Goal: Find specific page/section: Find specific page/section

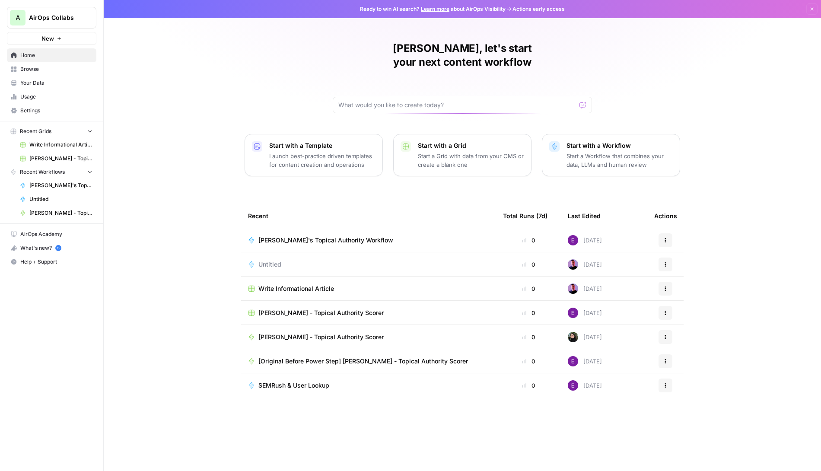
click at [62, 20] on span "AirOps Collabs" at bounding box center [55, 17] width 52 height 9
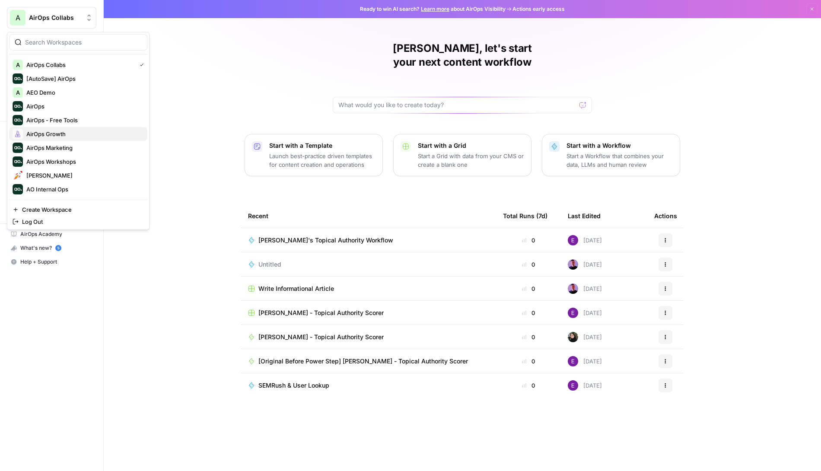
click at [38, 133] on span "AirOps Growth" at bounding box center [83, 134] width 114 height 9
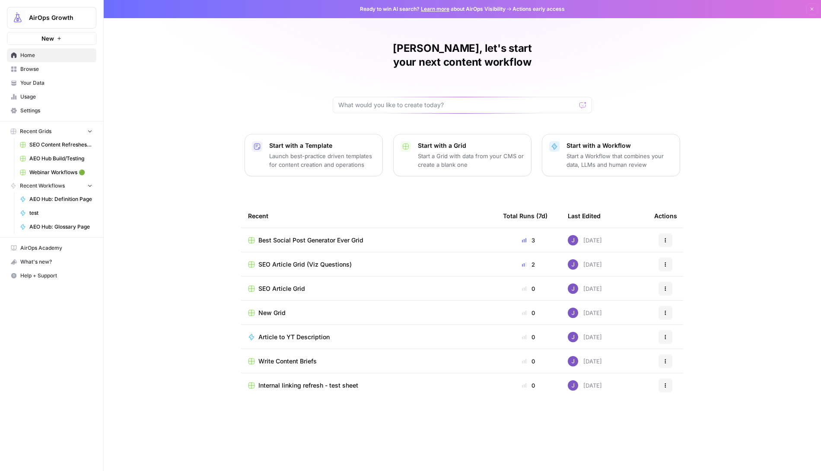
click at [35, 70] on span "Browse" at bounding box center [56, 69] width 72 height 8
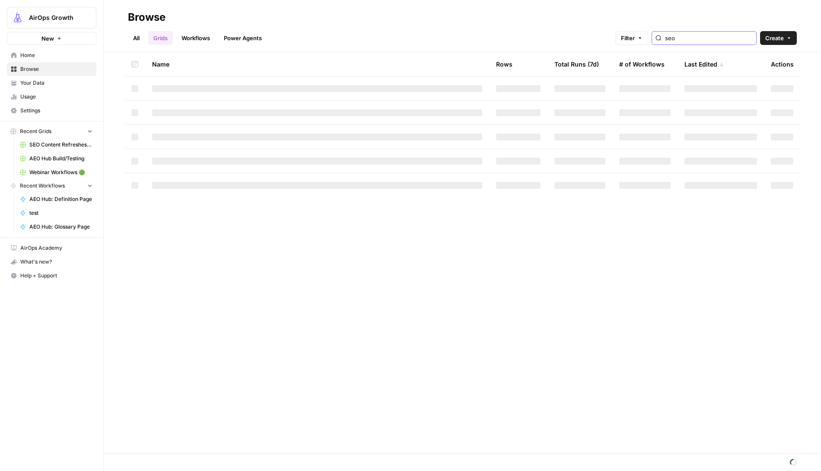
click at [707, 39] on input "seo" at bounding box center [709, 38] width 88 height 9
click at [748, 38] on input "seo" at bounding box center [709, 38] width 88 height 9
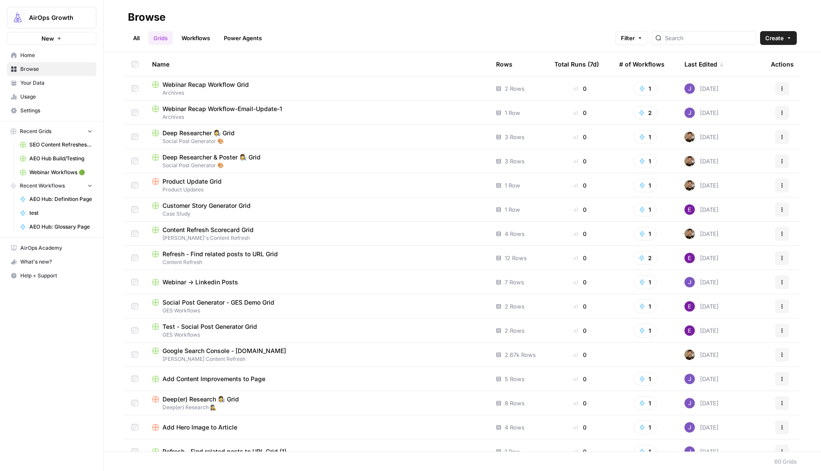
click at [233, 84] on span "Webinar Recap Workflow Grid" at bounding box center [205, 84] width 86 height 9
click at [709, 63] on div "Last Edited" at bounding box center [704, 64] width 40 height 24
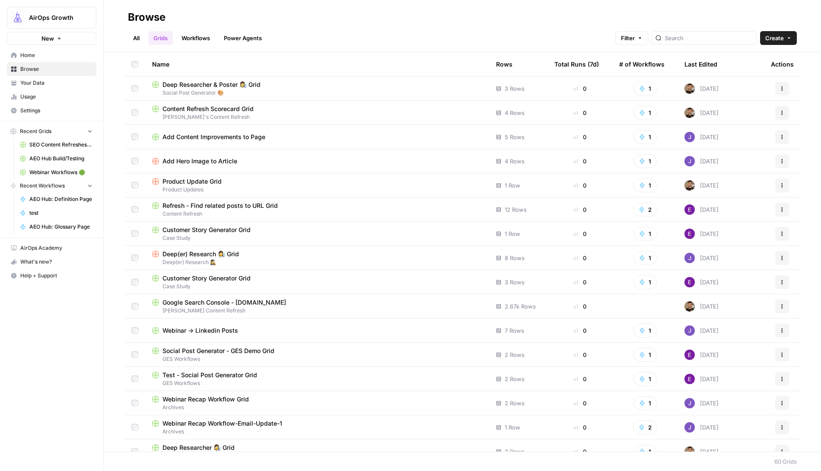
click at [708, 63] on div "Last Edited" at bounding box center [700, 64] width 33 height 24
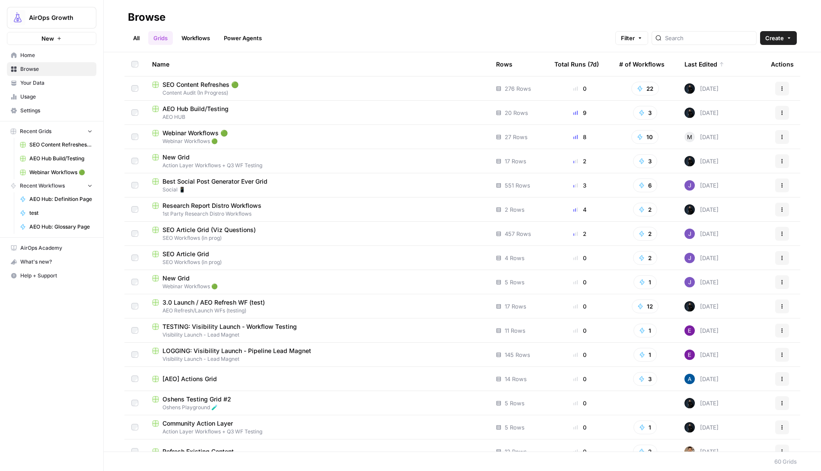
click at [700, 43] on div at bounding box center [703, 38] width 105 height 14
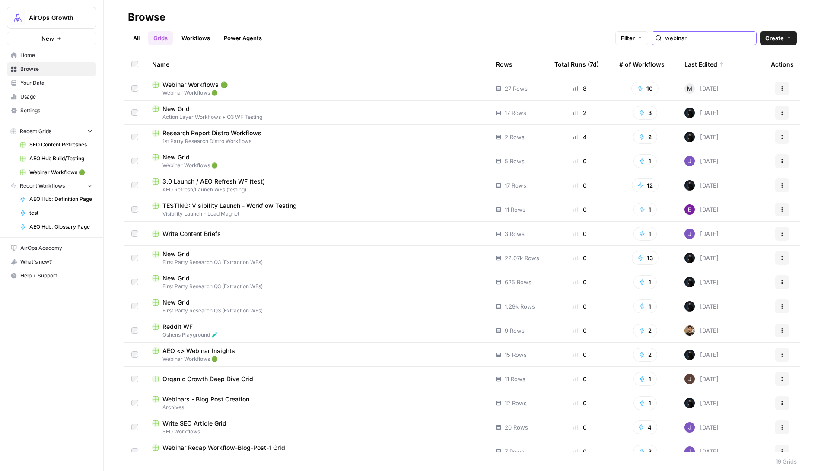
type input "webinar"
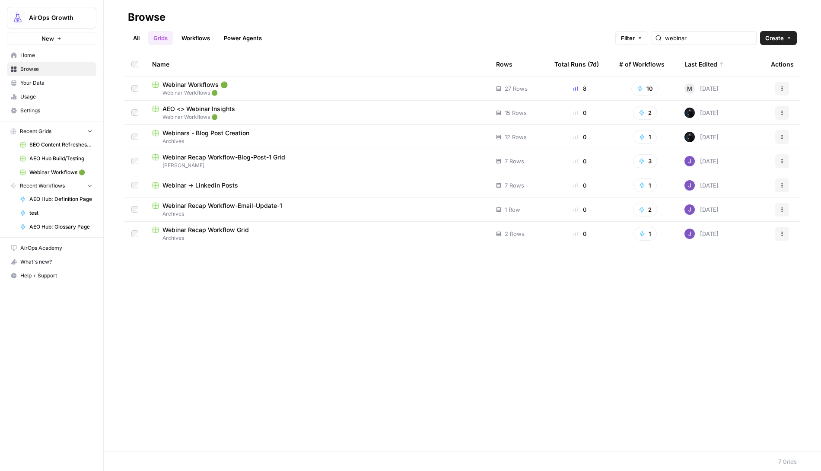
click at [197, 87] on span "Webinar Workflows 🟢" at bounding box center [194, 84] width 65 height 9
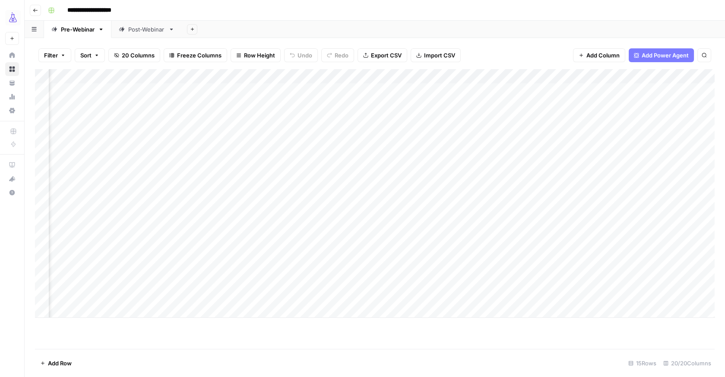
scroll to position [0, 176]
